Goal: Navigation & Orientation: Find specific page/section

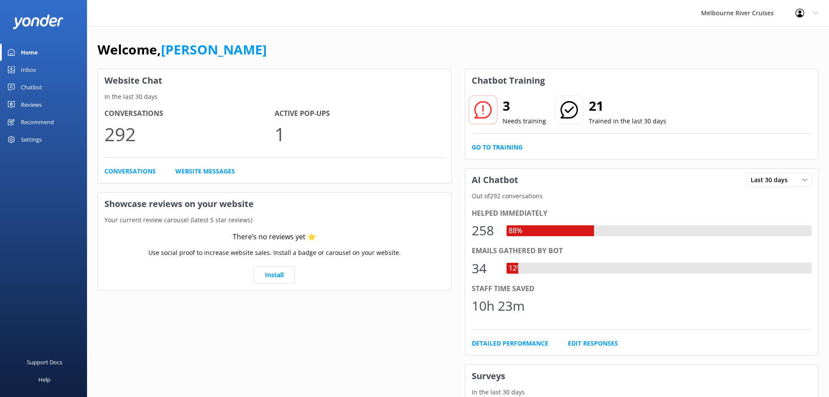
click at [40, 70] on link "Inbox" at bounding box center [43, 69] width 87 height 17
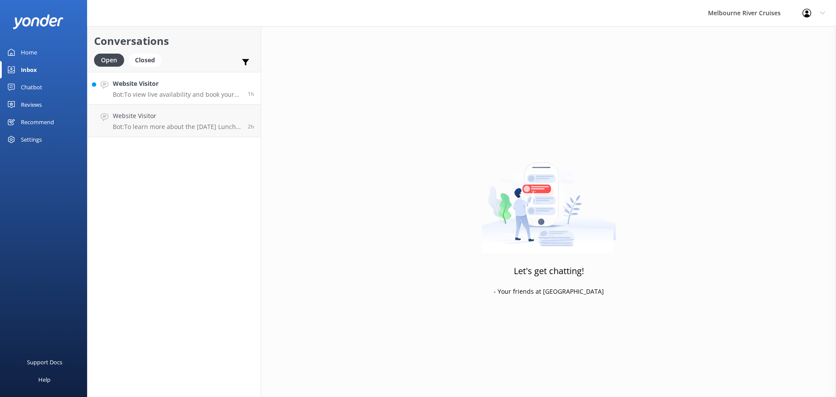
click at [177, 88] on h4 "Website Visitor" at bounding box center [177, 84] width 128 height 10
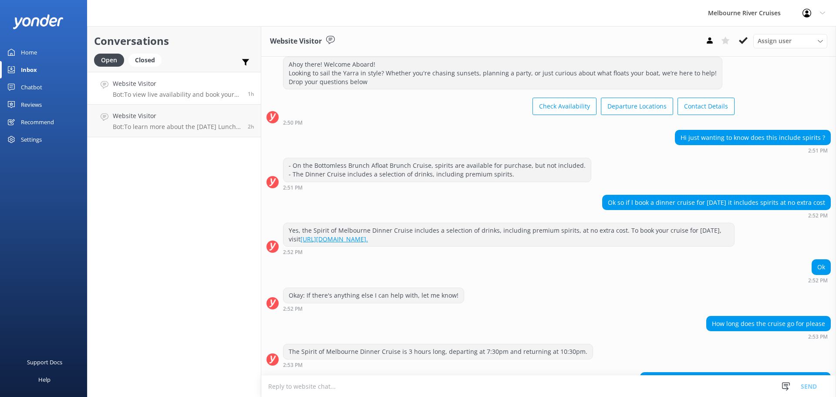
scroll to position [101, 0]
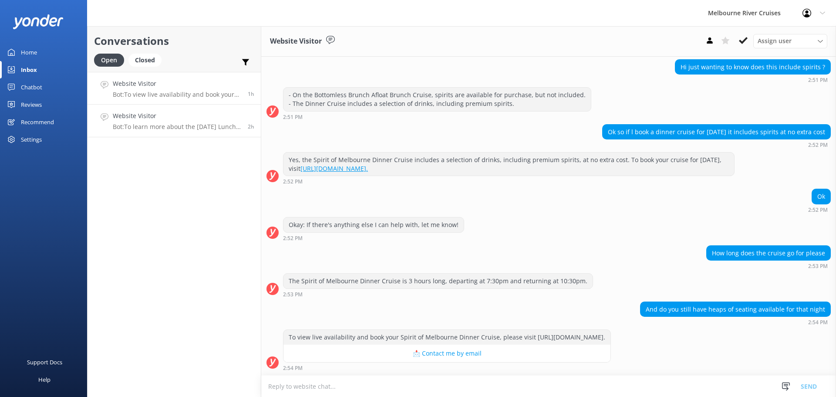
click at [196, 131] on link "Website Visitor Bot: To learn more about the [DATE] Lunch Cruise and to make a …" at bounding box center [174, 121] width 173 height 33
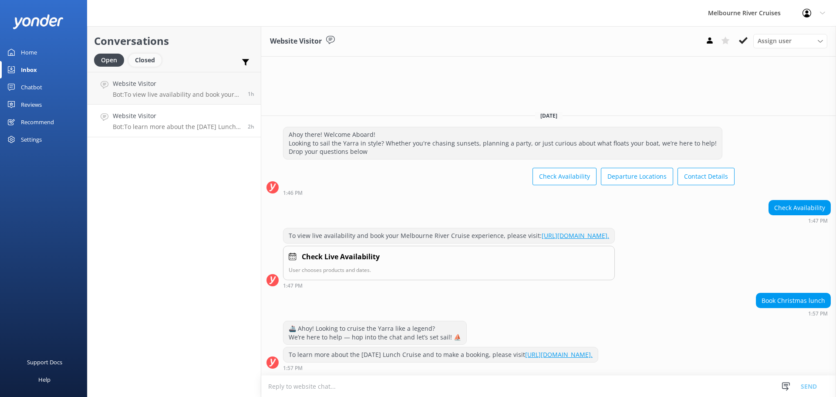
click at [142, 61] on div "Closed" at bounding box center [144, 60] width 33 height 13
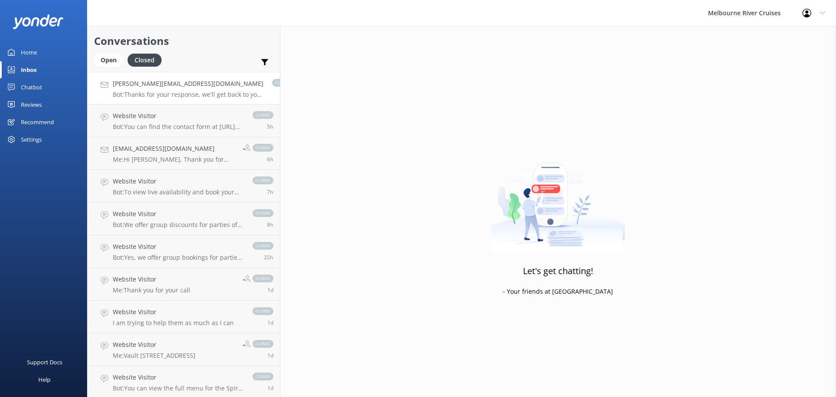
click at [183, 93] on p "Bot: Thanks for your response, we'll get back to you as soon as we can during o…" at bounding box center [188, 95] width 151 height 8
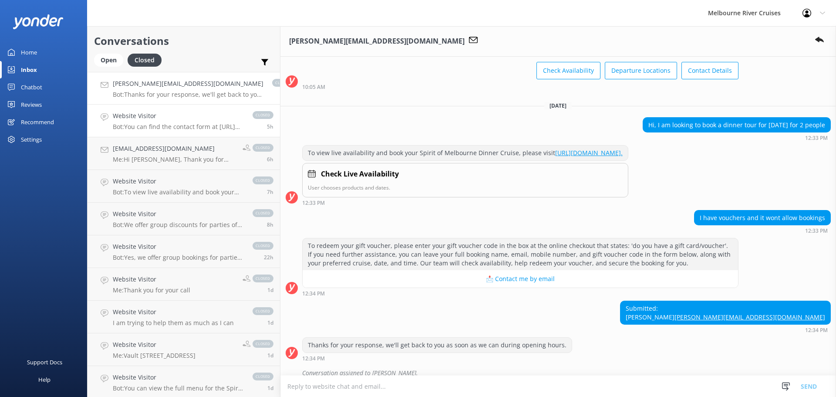
scroll to position [104, 0]
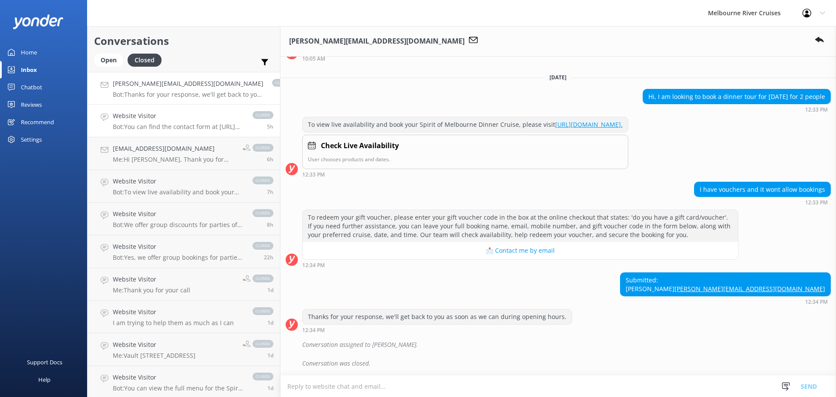
click at [195, 118] on h4 "Website Visitor" at bounding box center [178, 116] width 131 height 10
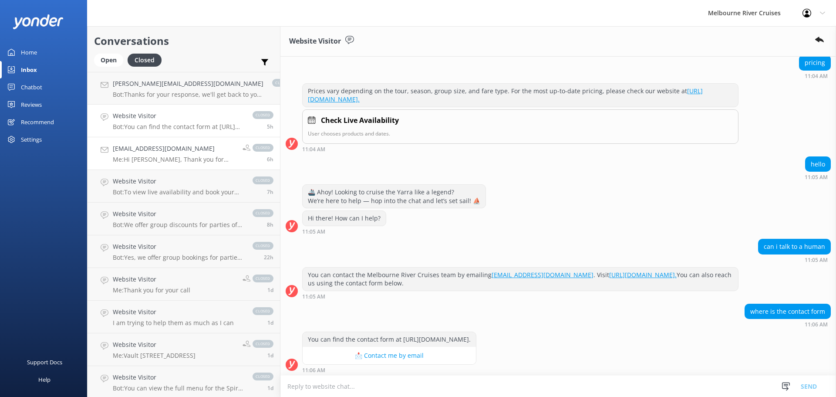
scroll to position [322, 0]
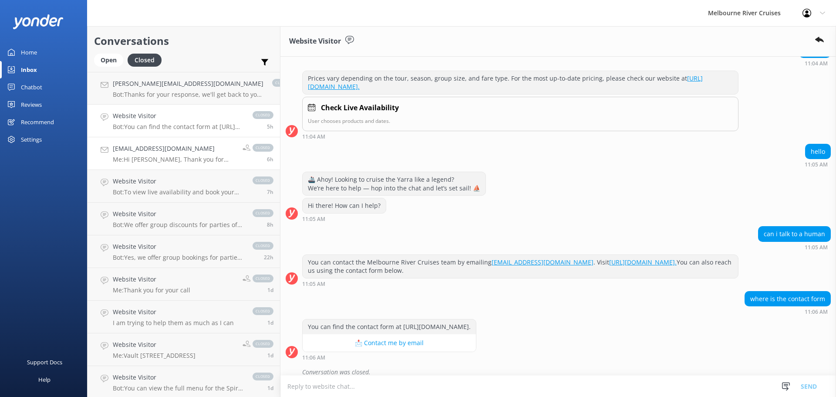
click at [182, 151] on h4 "[EMAIL_ADDRESS][DOMAIN_NAME]" at bounding box center [174, 149] width 123 height 10
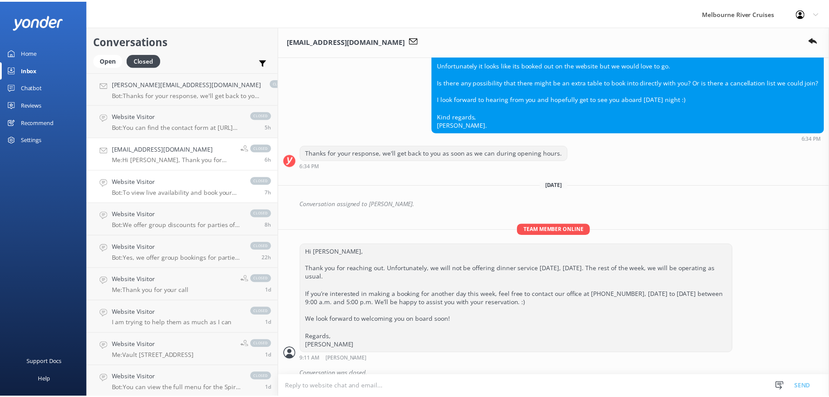
scroll to position [348, 0]
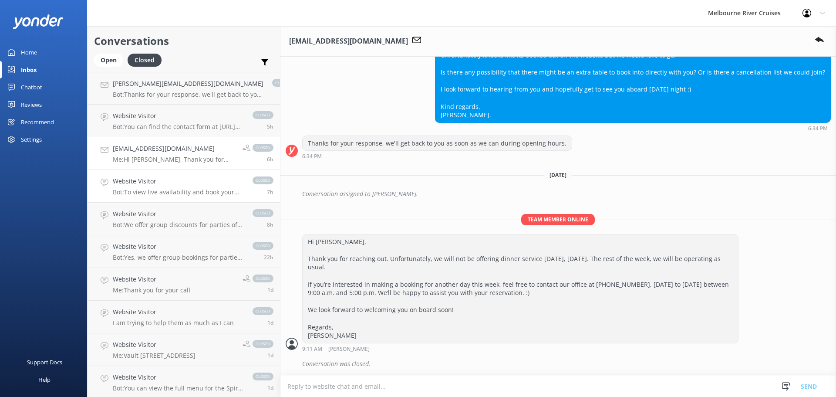
click at [186, 180] on h4 "Website Visitor" at bounding box center [178, 181] width 131 height 10
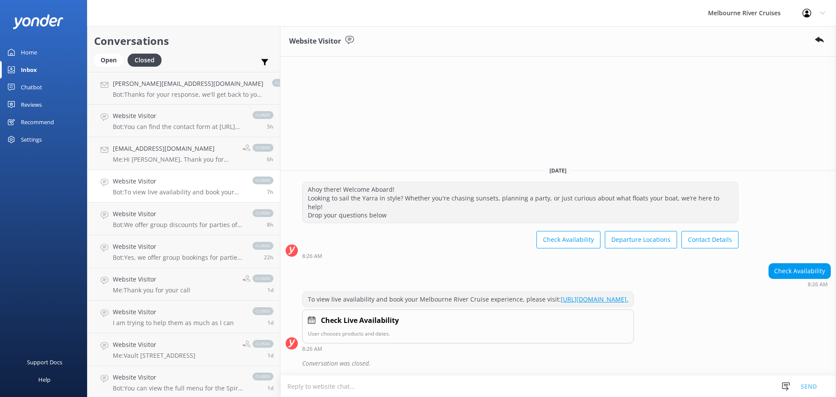
click at [40, 54] on link "Home" at bounding box center [43, 52] width 87 height 17
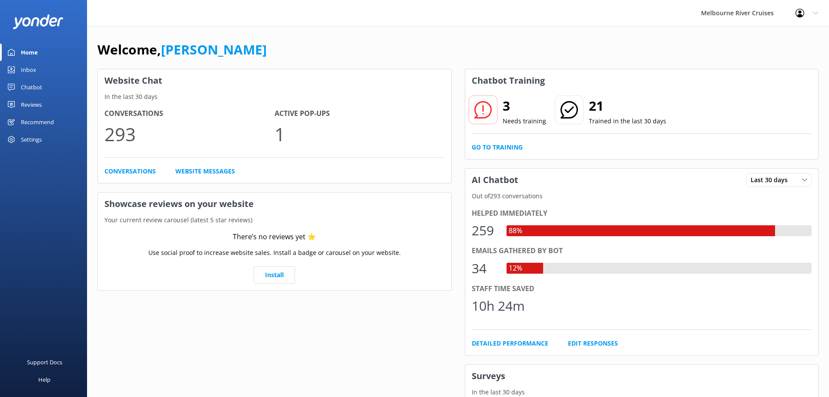
click at [28, 71] on div "Inbox" at bounding box center [28, 69] width 15 height 17
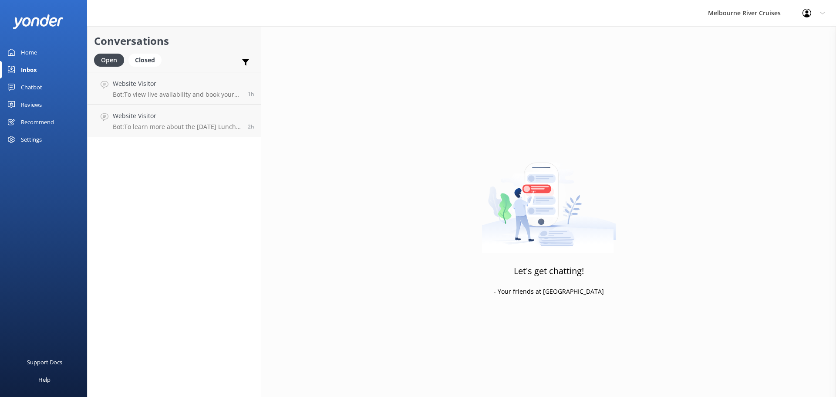
click at [139, 50] on div "Conversations Open Closed Important Assigned to me Unassigned" at bounding box center [174, 49] width 173 height 46
click at [150, 56] on div "Closed" at bounding box center [144, 60] width 33 height 13
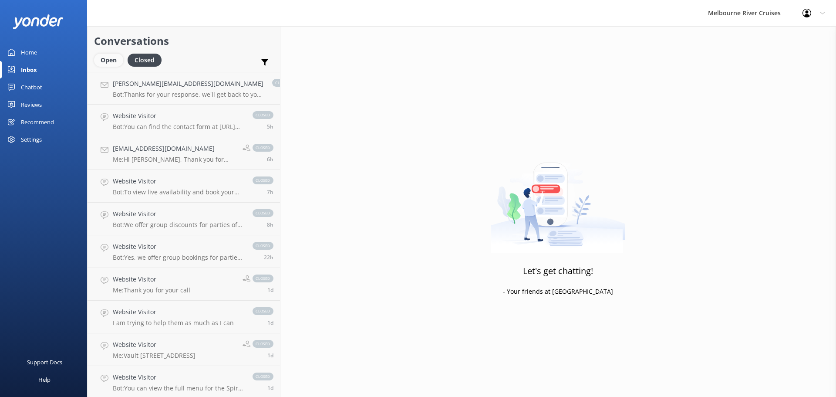
click at [105, 58] on div "Open" at bounding box center [108, 60] width 29 height 13
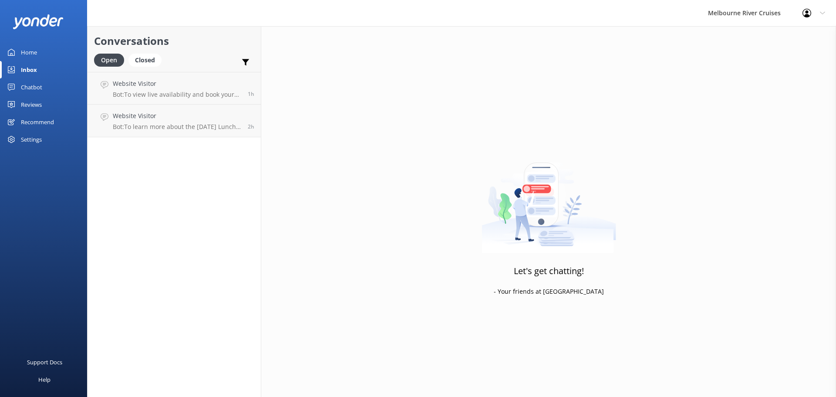
click at [34, 53] on div "Home" at bounding box center [29, 52] width 16 height 17
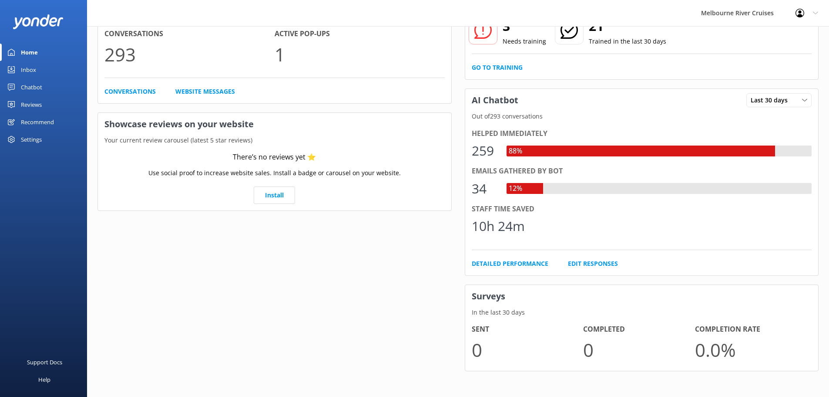
scroll to position [80, 0]
click at [32, 64] on div "Inbox" at bounding box center [28, 69] width 15 height 17
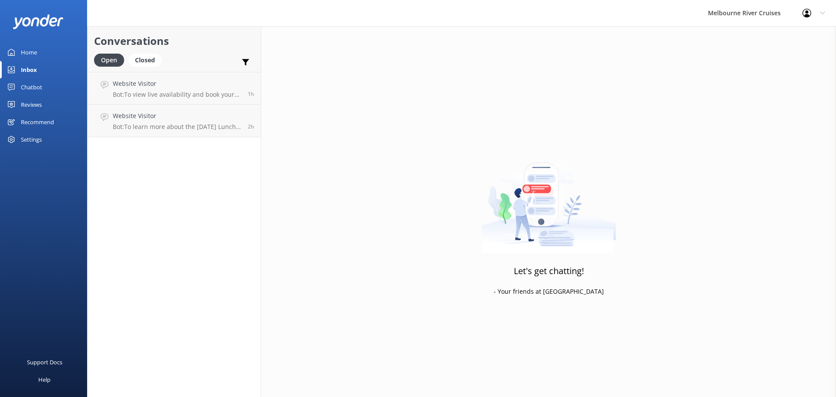
click at [32, 83] on div "Chatbot" at bounding box center [31, 86] width 21 height 17
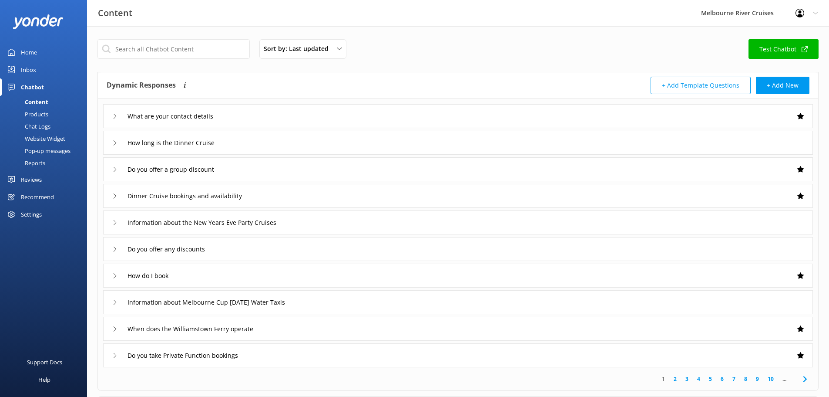
click at [34, 76] on div "Inbox" at bounding box center [28, 69] width 15 height 17
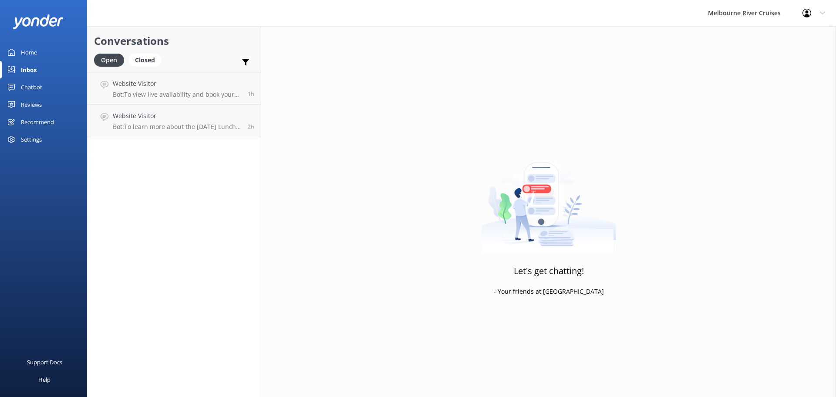
click at [30, 54] on div "Home" at bounding box center [29, 52] width 16 height 17
